Goal: Obtain resource: Obtain resource

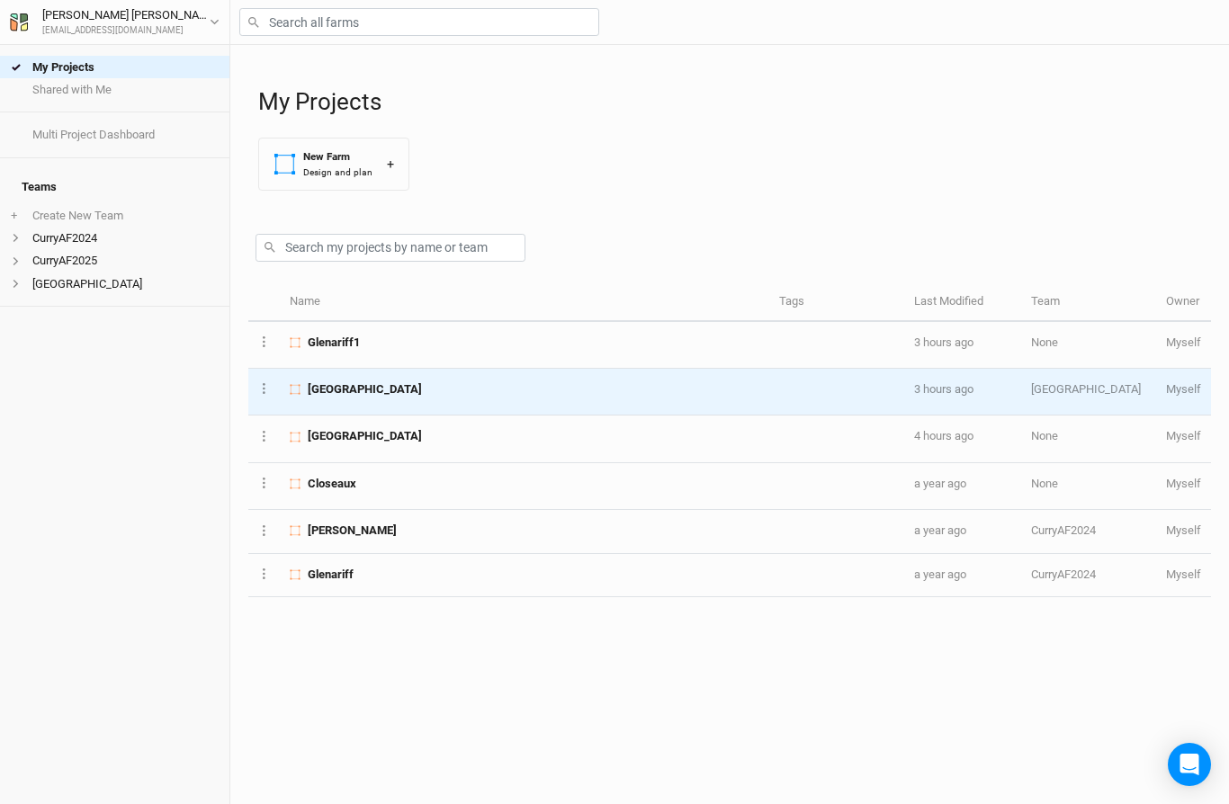
click at [357, 384] on span "[GEOGRAPHIC_DATA]" at bounding box center [365, 389] width 114 height 16
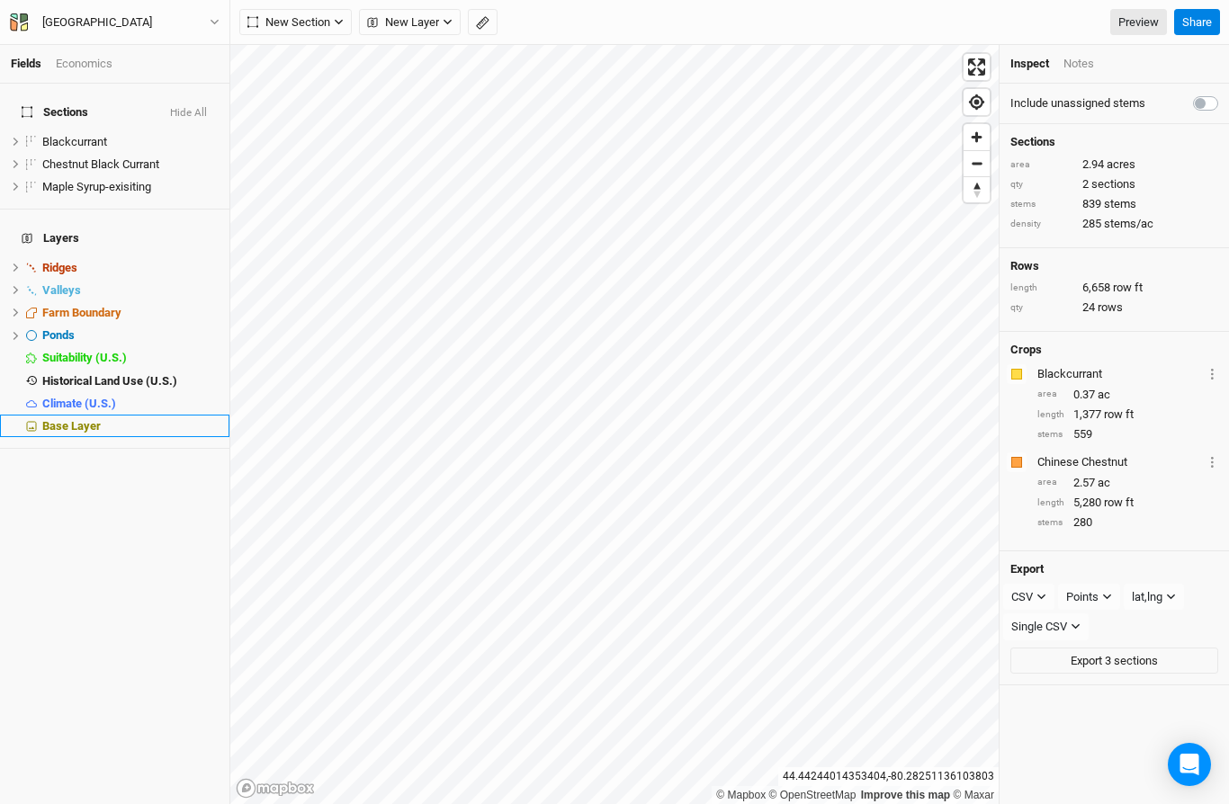
click at [91, 419] on span "Base Layer" at bounding box center [71, 425] width 58 height 13
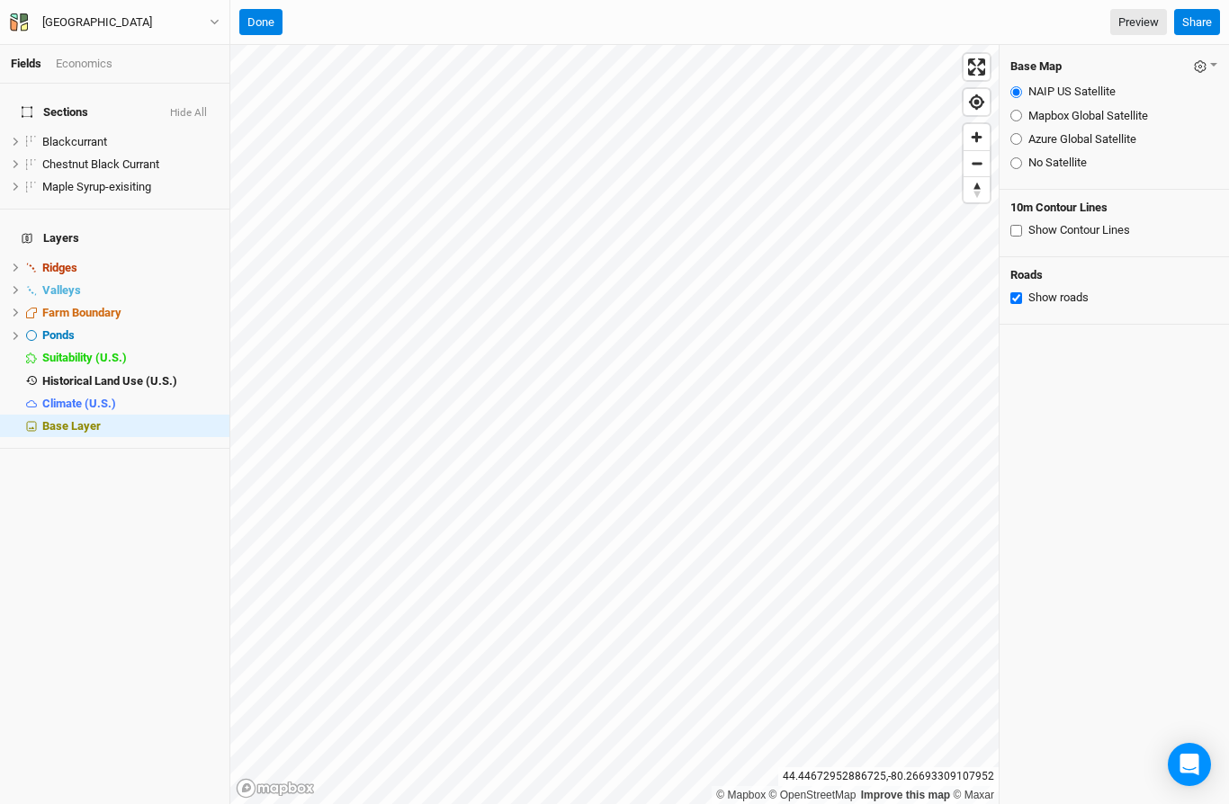
click at [1017, 225] on input "Show Contour Lines" at bounding box center [1016, 231] width 12 height 12
checkbox input "true"
click at [1139, 22] on link "Preview" at bounding box center [1138, 22] width 57 height 27
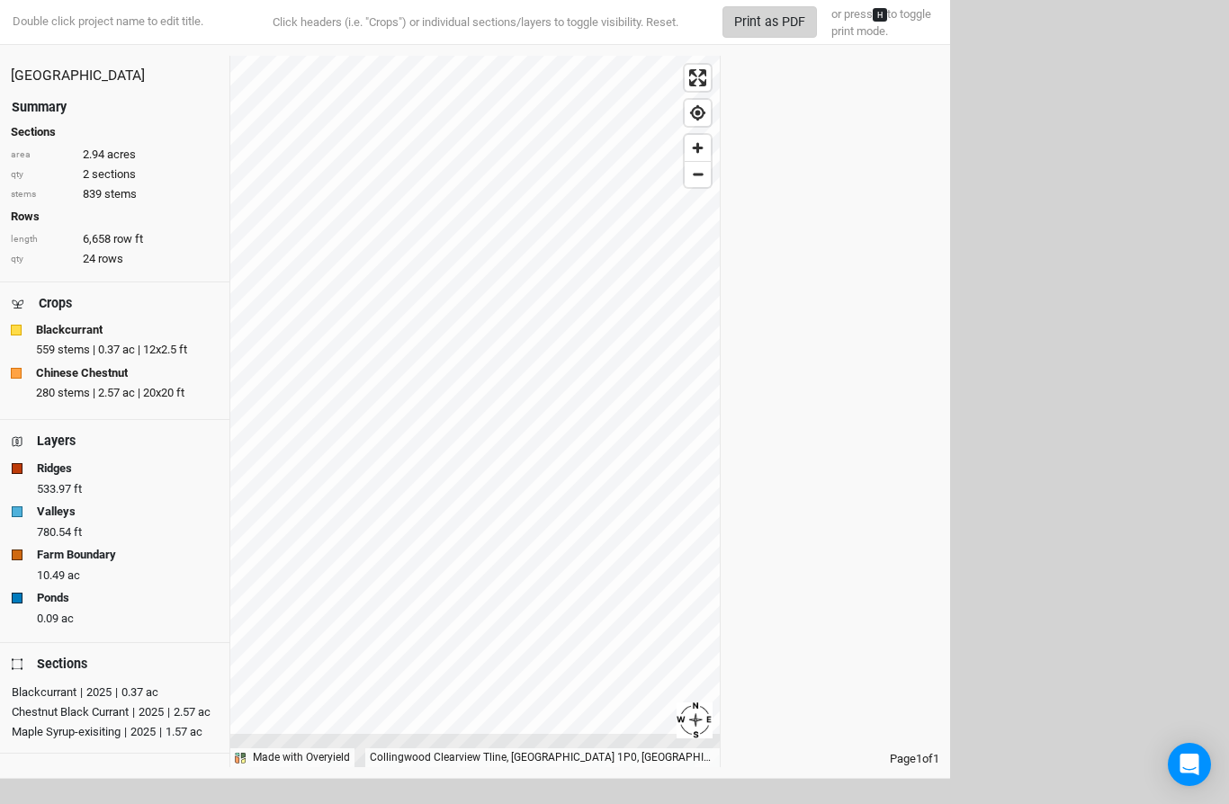
click at [766, 21] on button "Print as PDF" at bounding box center [769, 21] width 94 height 31
